Goal: Navigation & Orientation: Find specific page/section

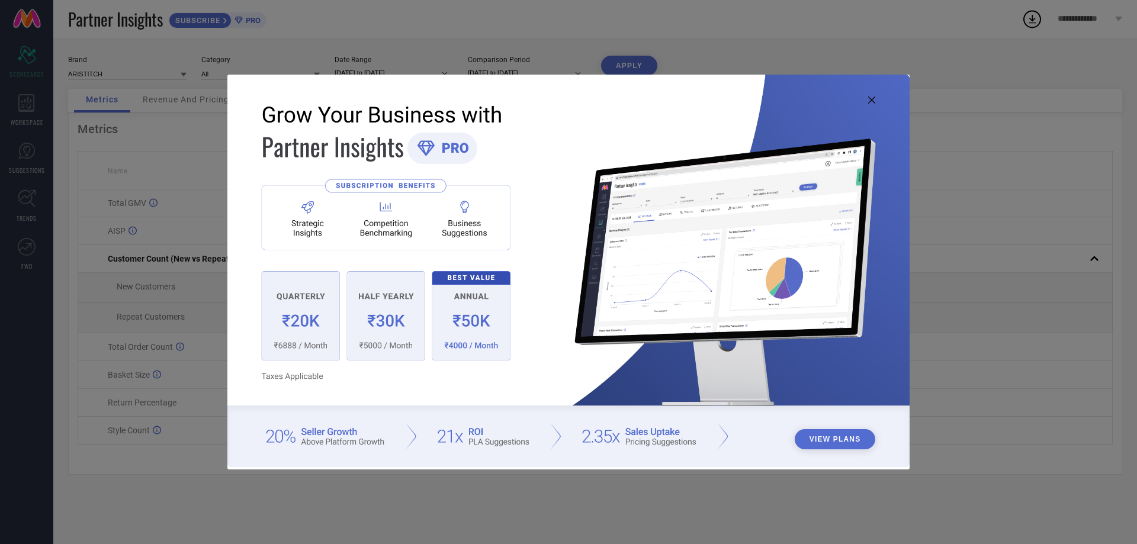
click at [871, 101] on icon at bounding box center [871, 99] width 7 height 7
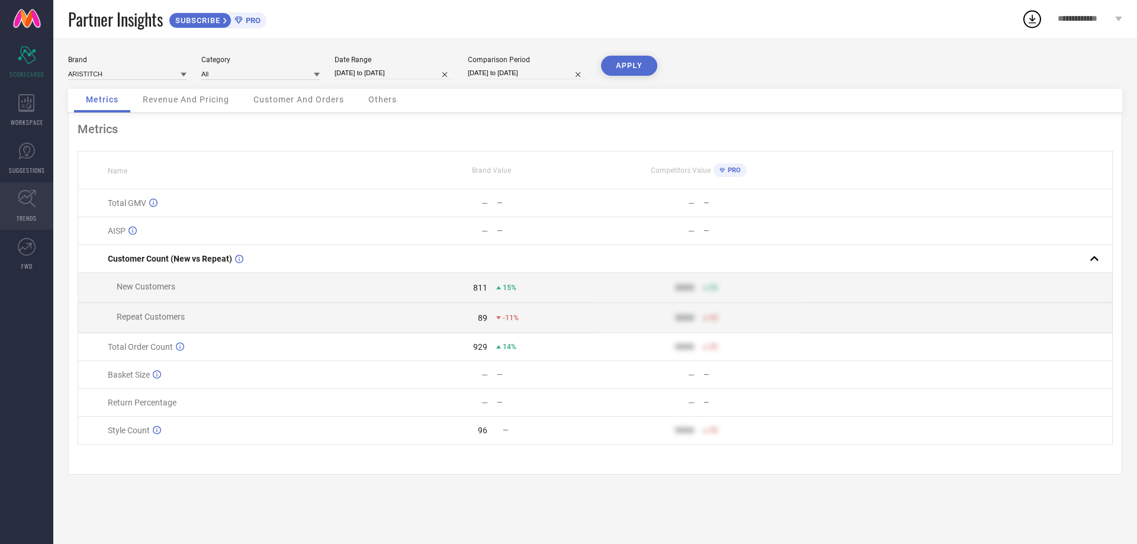
click at [15, 198] on link "TRENDS" at bounding box center [26, 205] width 53 height 47
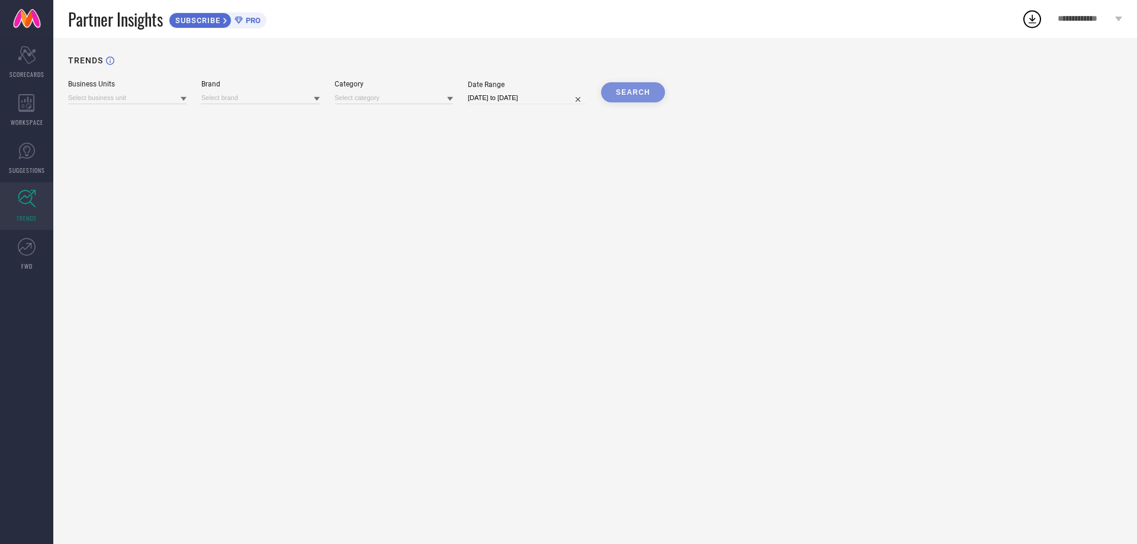
click at [184, 102] on icon at bounding box center [184, 99] width 6 height 6
click at [208, 150] on div "TRENDS Business Units No results found Brand Category Date Range 05-09-2025 to …" at bounding box center [594, 291] width 1083 height 506
click at [31, 120] on span "WORKSPACE" at bounding box center [27, 122] width 33 height 9
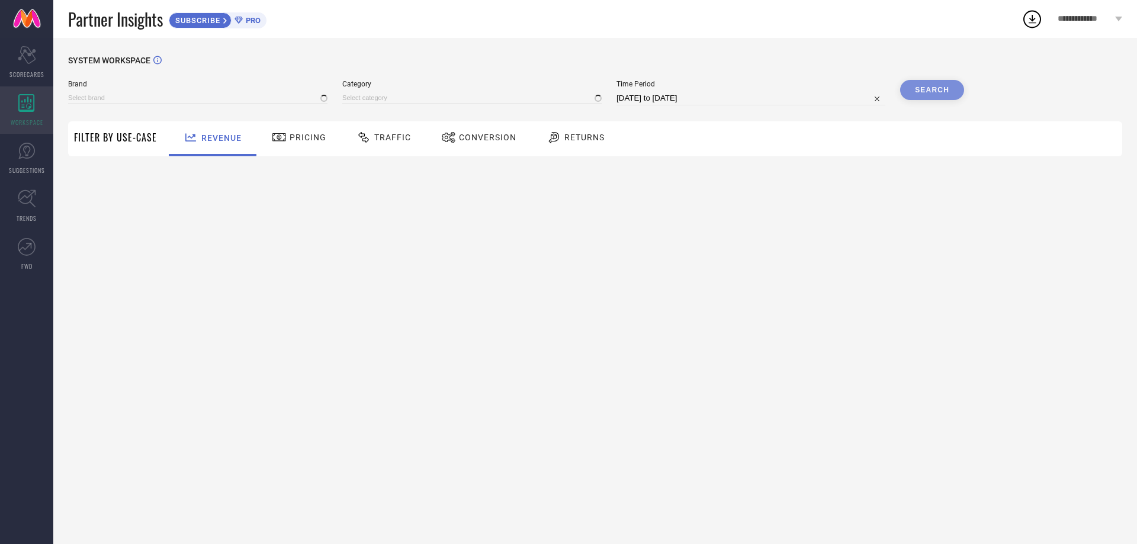
type input "ARISTITCH"
type input "All"
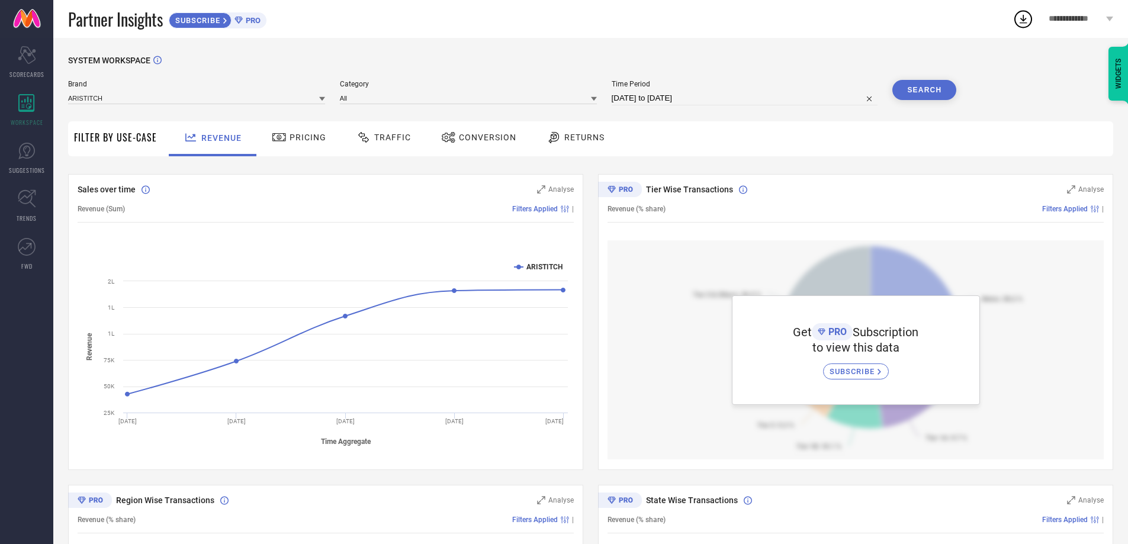
click at [22, 17] on link at bounding box center [26, 19] width 53 height 38
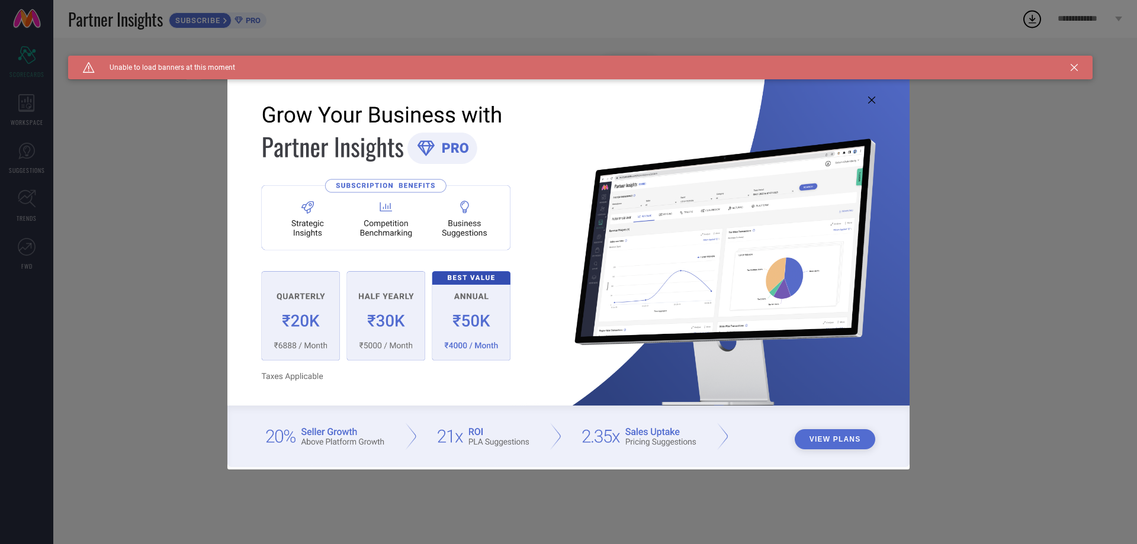
type input "All"
click at [870, 97] on icon at bounding box center [871, 99] width 7 height 7
